Goal: Navigation & Orientation: Go to known website

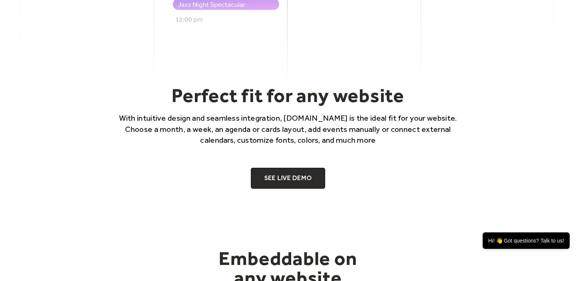
scroll to position [448, 0]
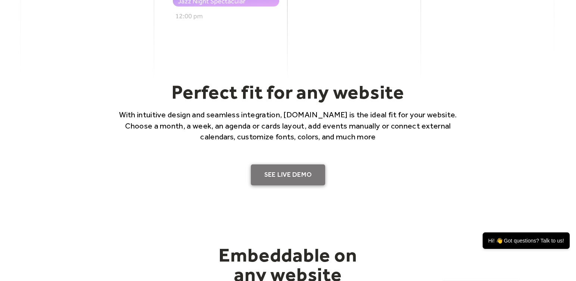
click at [272, 178] on link "SEE LIVE DEMO" at bounding box center [288, 174] width 75 height 21
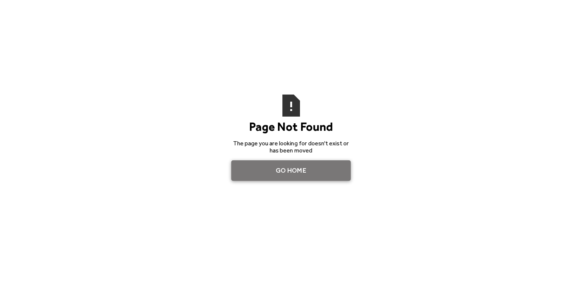
click at [329, 173] on link "Go Home" at bounding box center [290, 170] width 119 height 21
